Goal: Navigation & Orientation: Find specific page/section

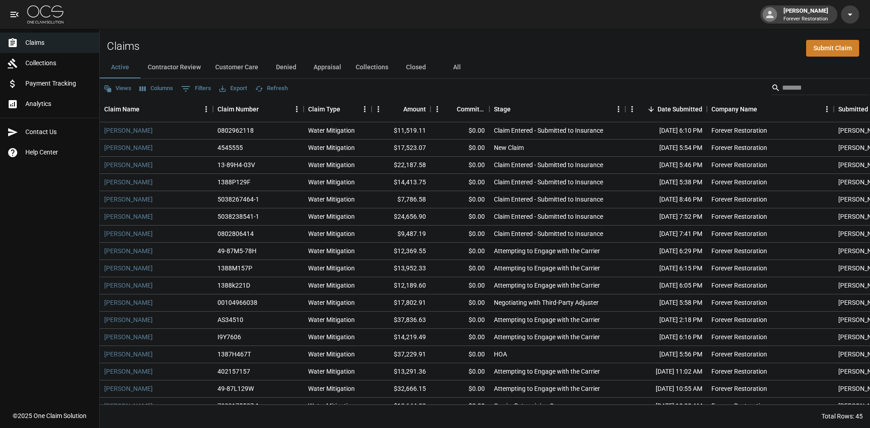
click at [235, 65] on button "Customer Care" at bounding box center [237, 68] width 58 height 22
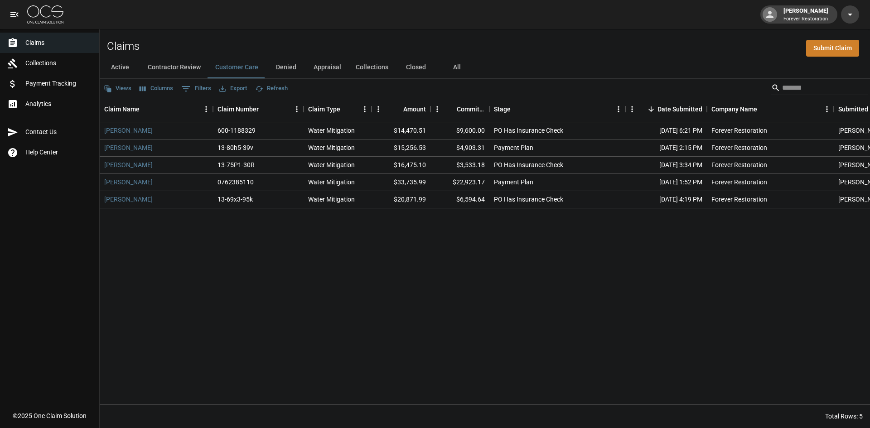
click at [47, 12] on img at bounding box center [45, 14] width 36 height 18
